Goal: Navigation & Orientation: Go to known website

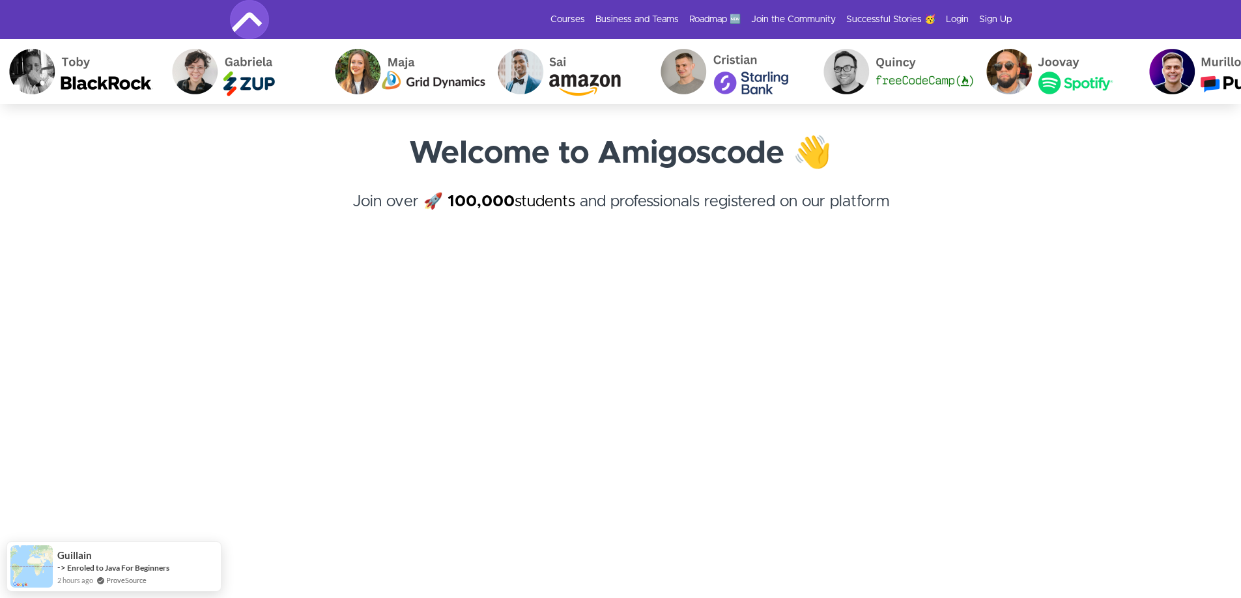
click at [973, 20] on li "Sign Up" at bounding box center [989, 19] width 43 height 13
click at [968, 20] on li "Sign Up" at bounding box center [989, 19] width 43 height 13
click at [964, 20] on link "Login" at bounding box center [957, 19] width 23 height 13
click at [955, 24] on link "Login" at bounding box center [957, 19] width 23 height 13
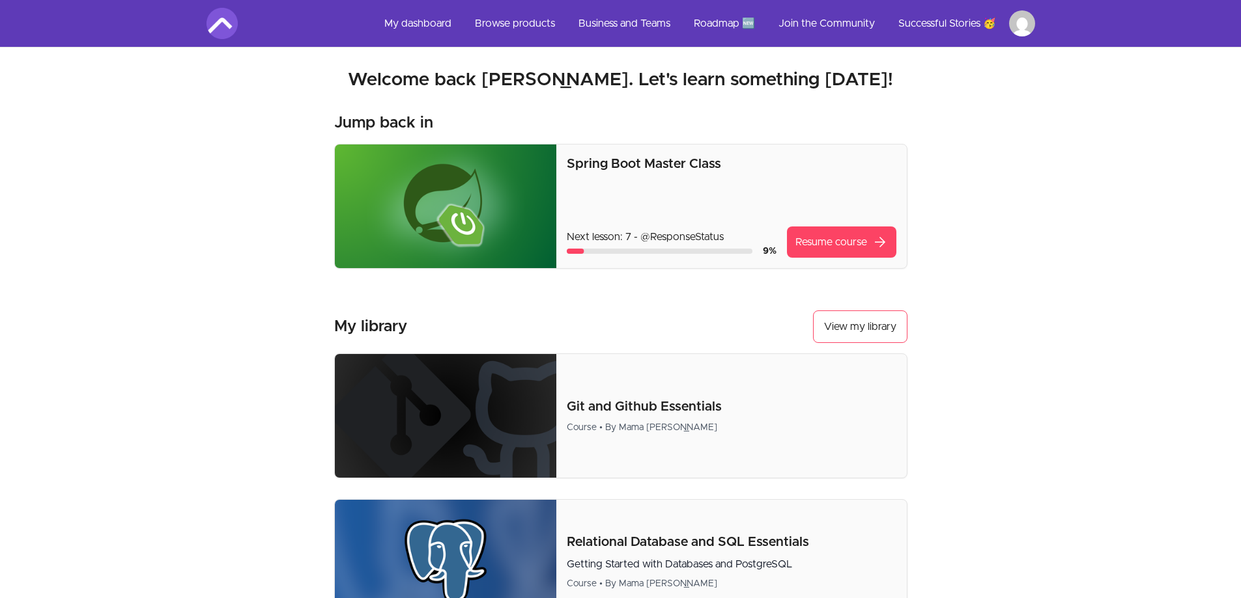
click at [406, 21] on link "My dashboard" at bounding box center [418, 23] width 88 height 31
click at [425, 21] on link "My dashboard" at bounding box center [418, 23] width 88 height 31
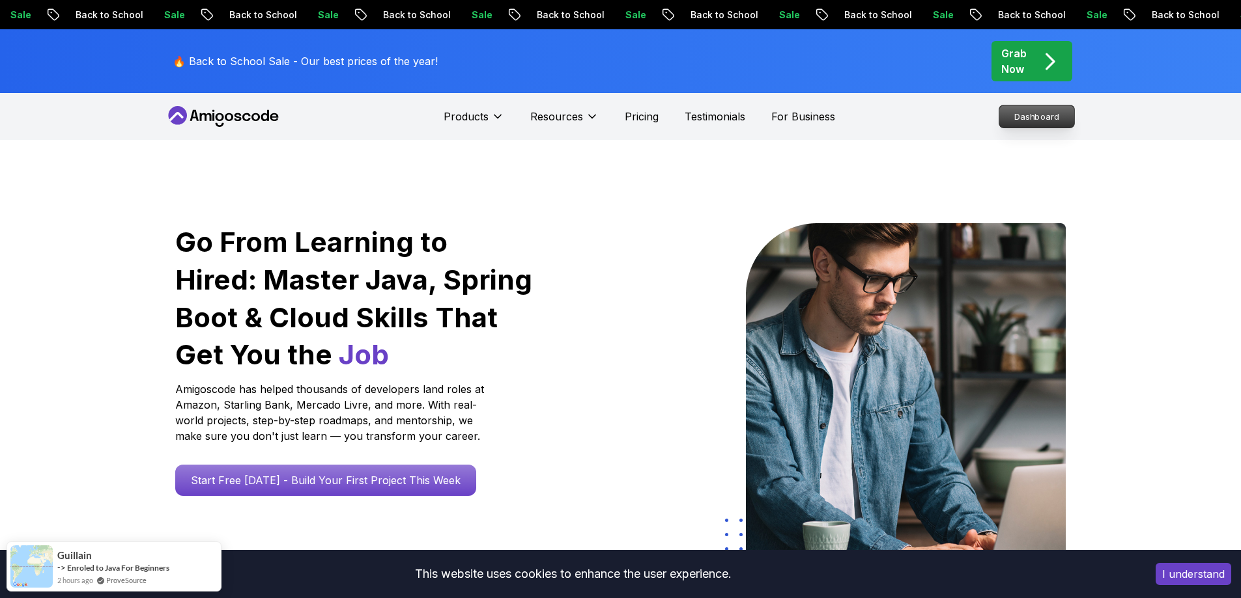
click at [1021, 116] on p "Dashboard" at bounding box center [1036, 117] width 75 height 22
